Goal: Navigation & Orientation: Go to known website

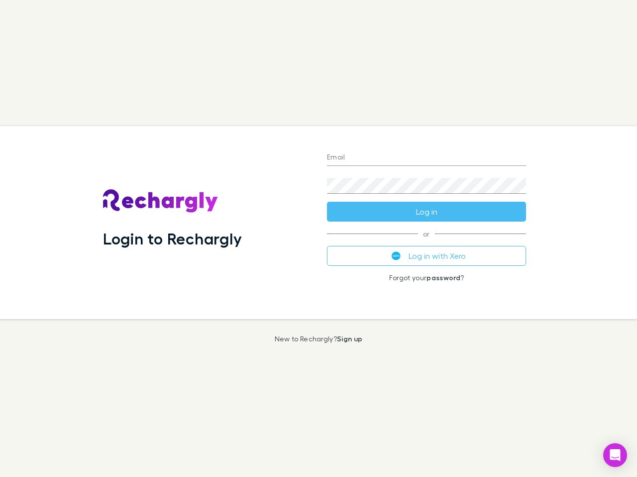
click at [318, 239] on div "Login to Rechargly" at bounding box center [207, 222] width 224 height 193
click at [426, 158] on input "Email" at bounding box center [426, 158] width 199 height 16
click at [426, 212] on form "Email Password Log in" at bounding box center [426, 182] width 199 height 80
click at [426, 256] on div "Email Password Log in or Log in with Xero Forgot your password ?" at bounding box center [426, 222] width 215 height 193
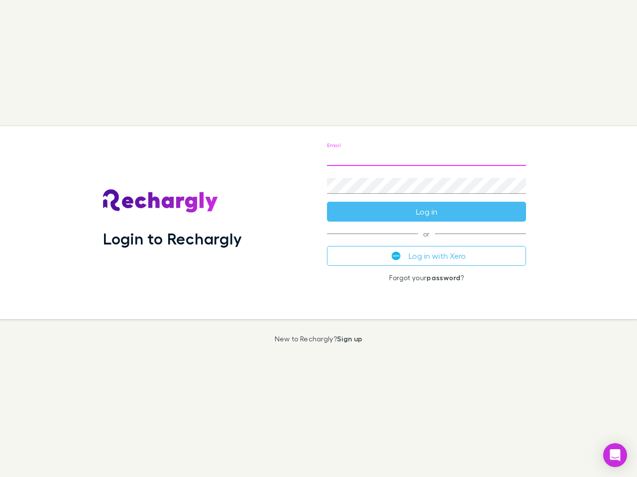
click at [615, 456] on icon "Open Intercom Messenger" at bounding box center [615, 456] width 10 height 12
